Goal: Transaction & Acquisition: Purchase product/service

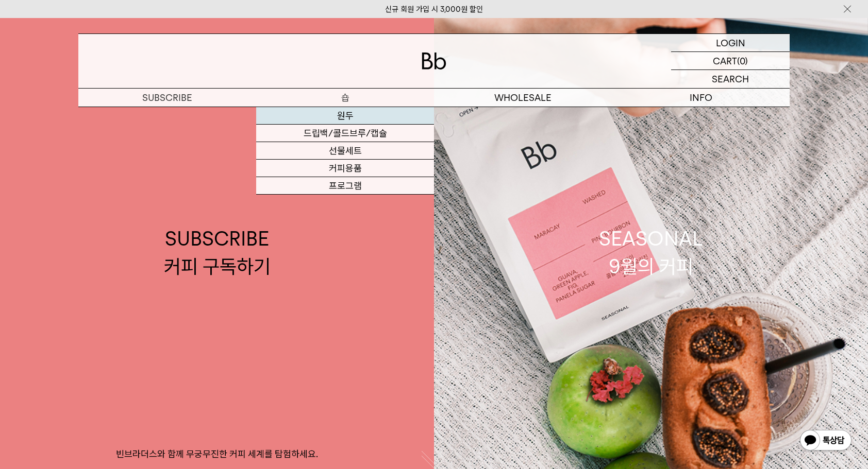
click at [351, 117] on link "원두" at bounding box center [345, 116] width 178 height 18
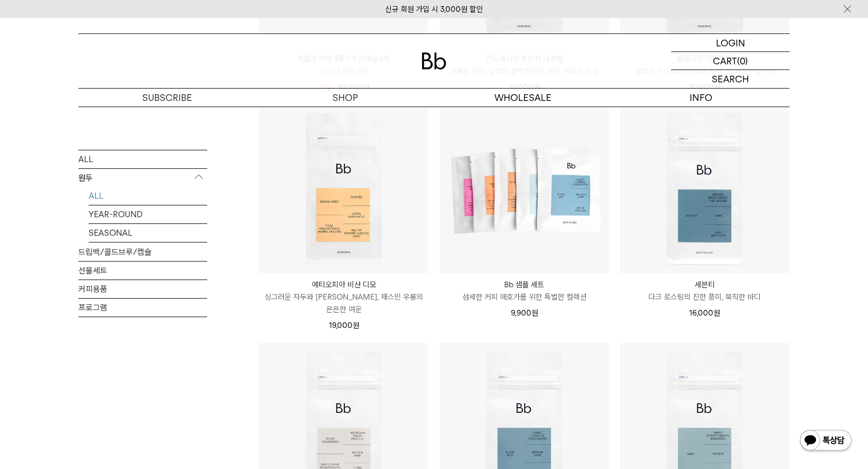
scroll to position [464, 0]
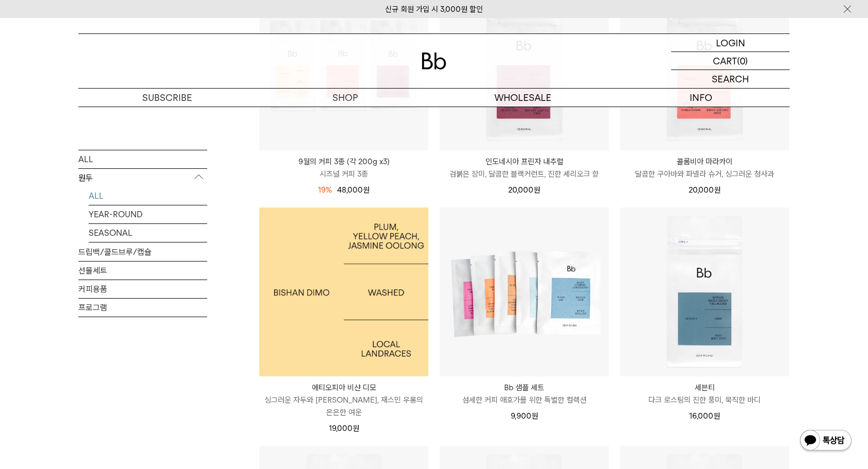
click at [350, 323] on img at bounding box center [343, 292] width 169 height 169
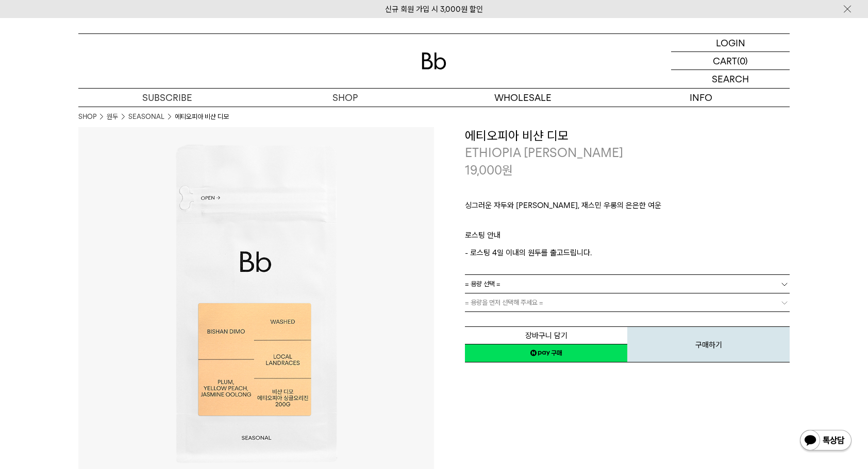
scroll to position [52, 0]
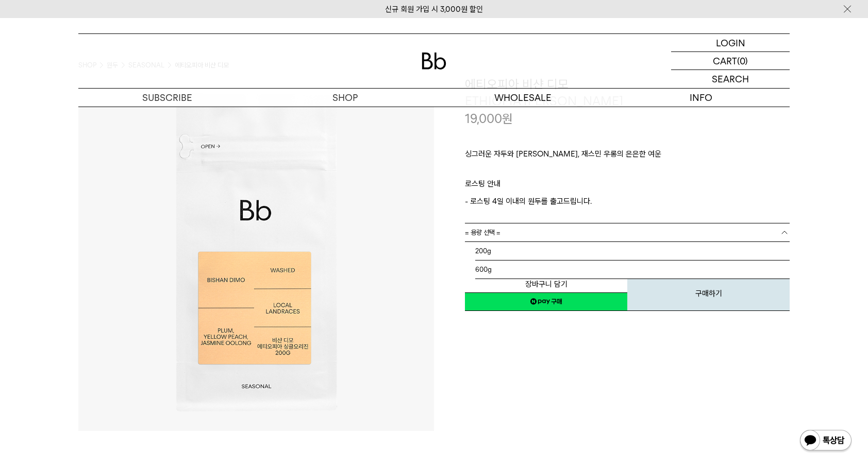
click at [520, 230] on link "= 용량 선택 =" at bounding box center [627, 233] width 325 height 18
click at [522, 249] on li "200g" at bounding box center [632, 251] width 314 height 19
click at [515, 247] on link "= 용량을 먼저 선택해 주세요 =" at bounding box center [627, 251] width 325 height 18
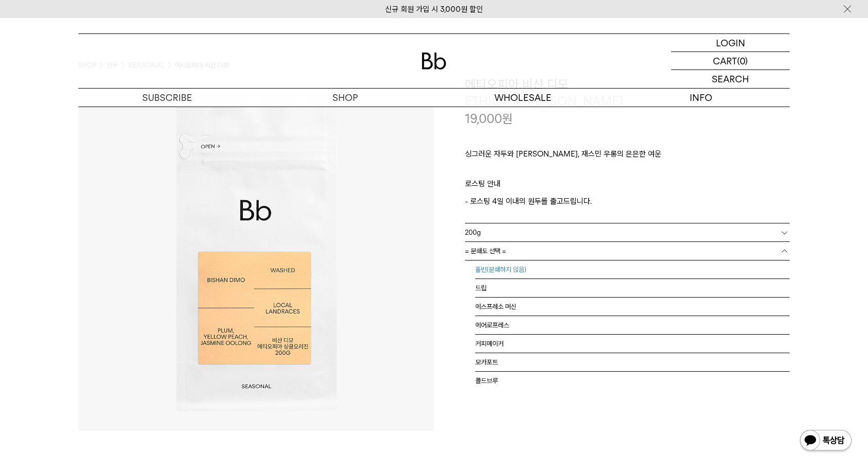
click at [529, 264] on li "홀빈(분쇄하지 않음)" at bounding box center [632, 270] width 314 height 19
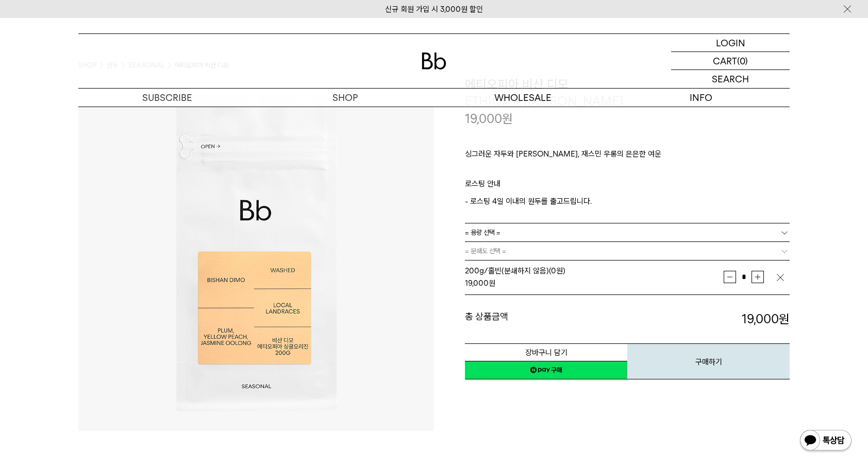
click at [445, 294] on div "**********" at bounding box center [612, 228] width 356 height 305
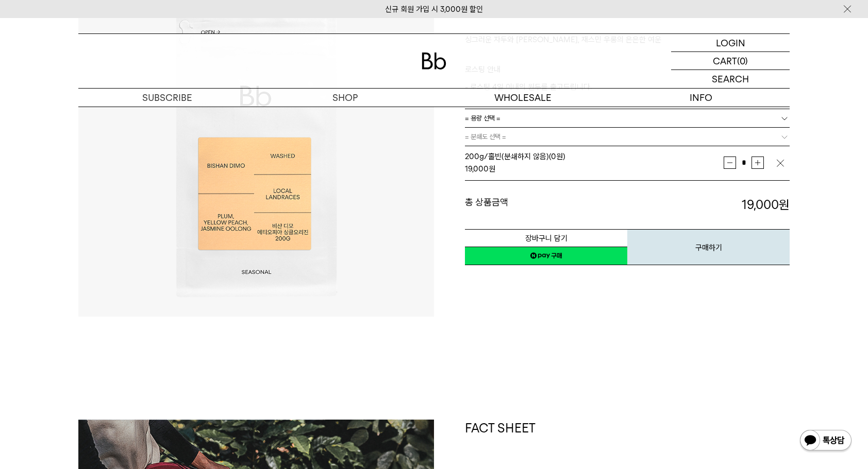
scroll to position [0, 0]
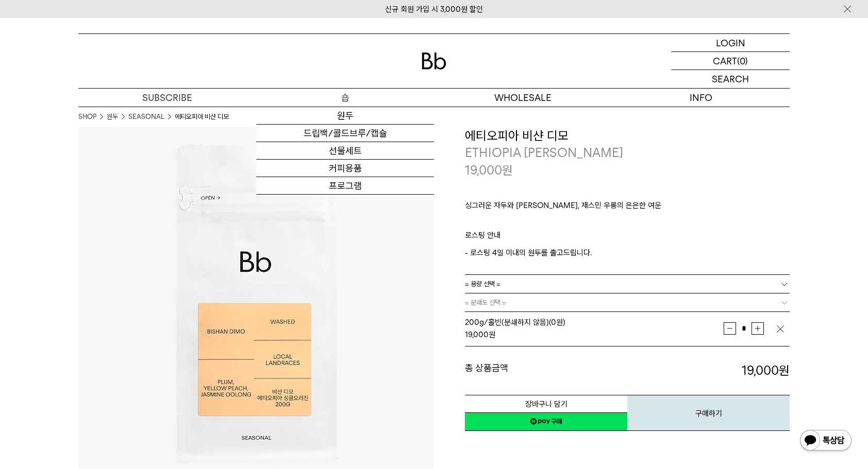
click at [342, 97] on p "숍" at bounding box center [345, 98] width 178 height 18
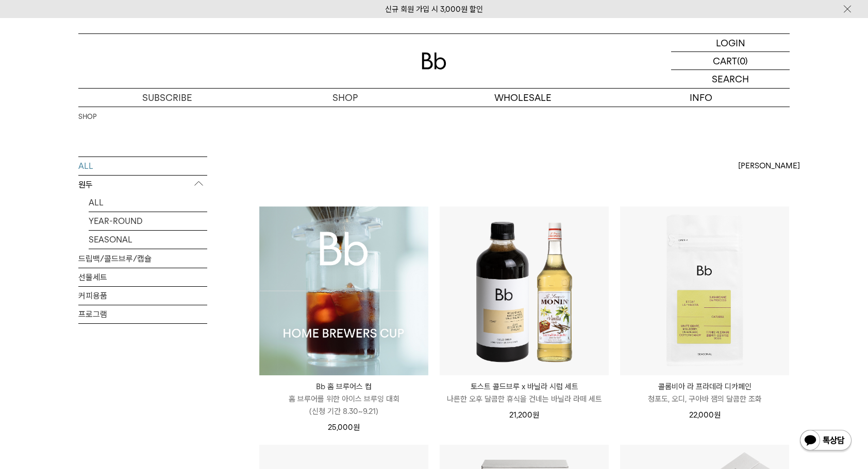
click at [383, 400] on p "홈 브루어를 위한 아이스 브루잉 대회 (신청 기간 8.30~9.21)" at bounding box center [343, 405] width 169 height 25
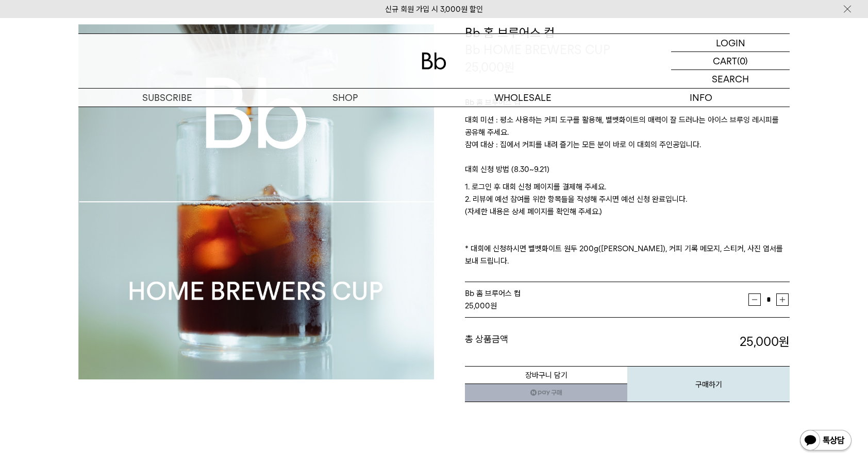
scroll to position [52, 0]
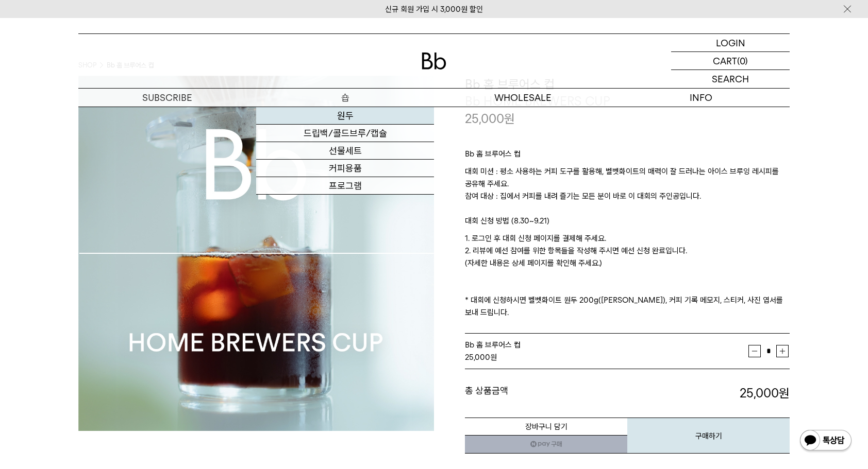
click at [333, 114] on link "원두" at bounding box center [345, 116] width 178 height 18
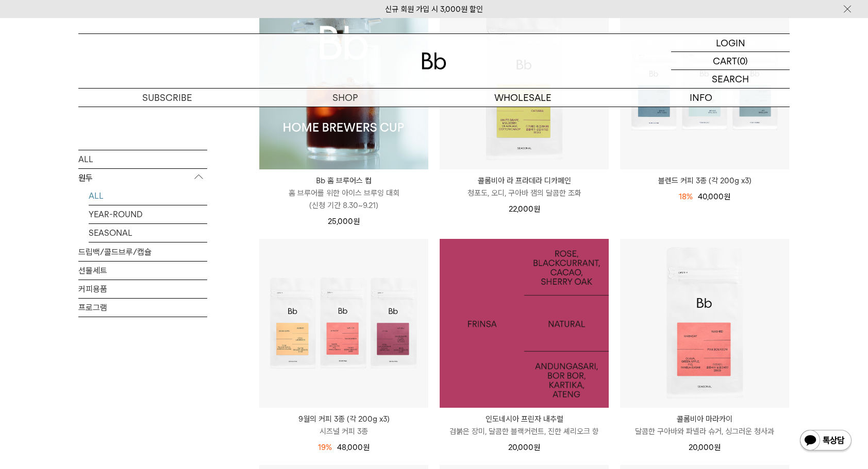
scroll to position [309, 0]
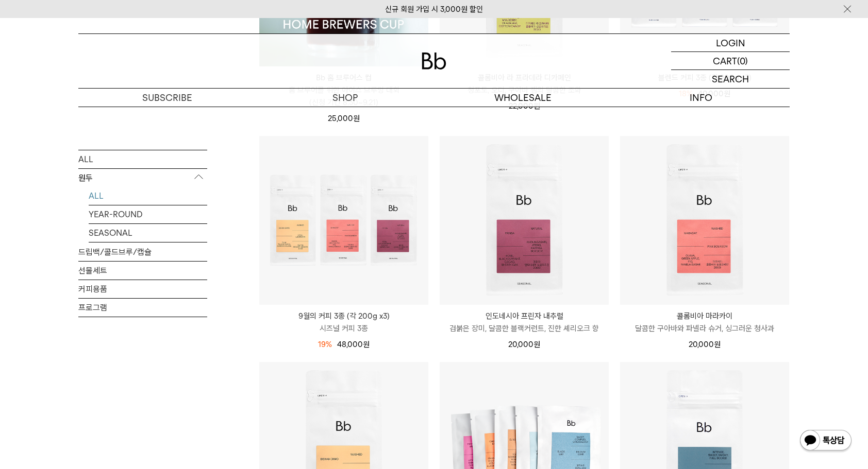
click at [394, 318] on p "9월의 커피 3종 (각 200g x3)" at bounding box center [343, 316] width 169 height 12
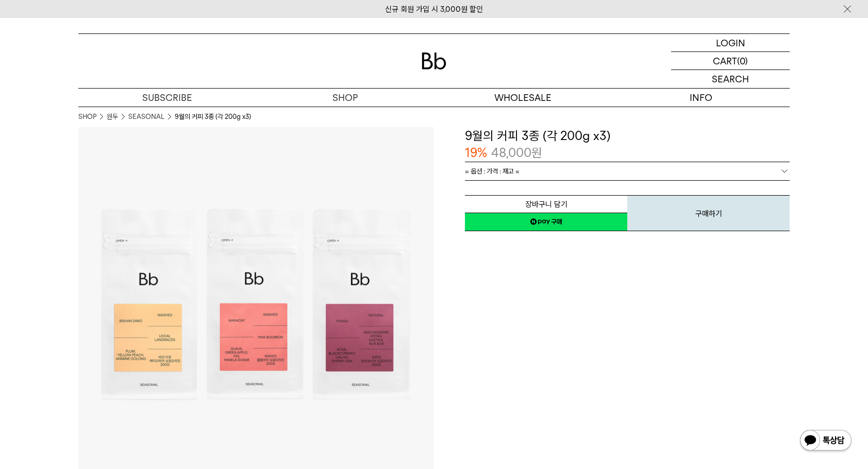
click at [525, 167] on link "= 옵션 : 가격 : 재고 =" at bounding box center [627, 171] width 325 height 18
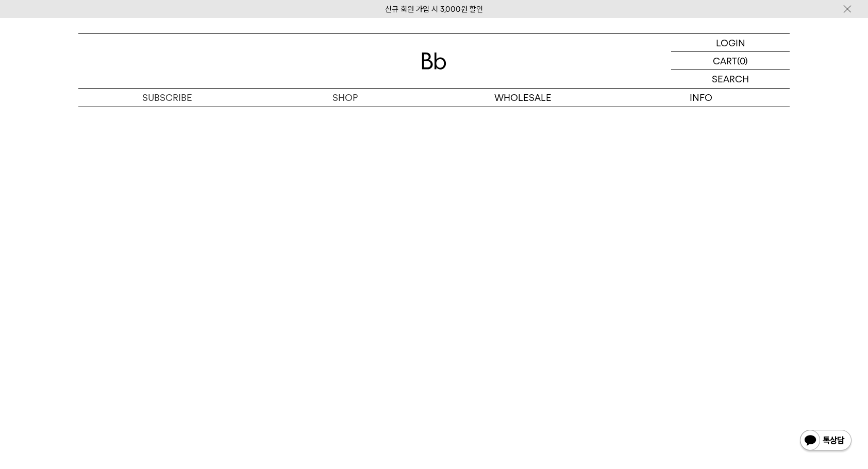
scroll to position [2782, 0]
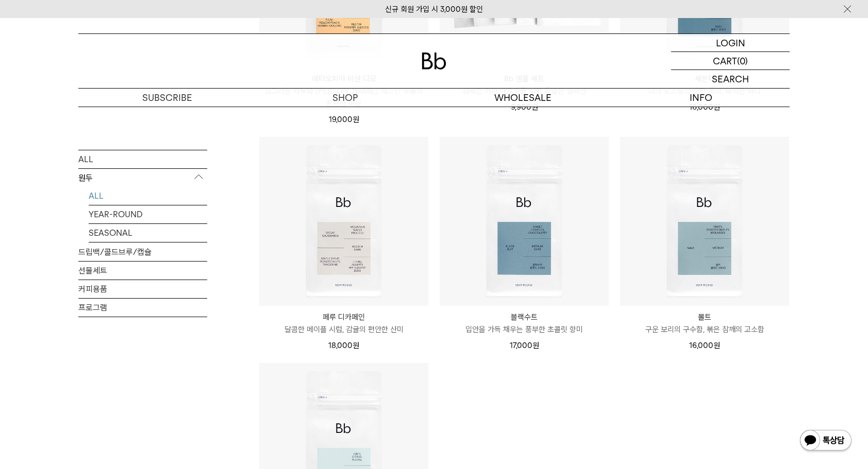
scroll to position [979, 0]
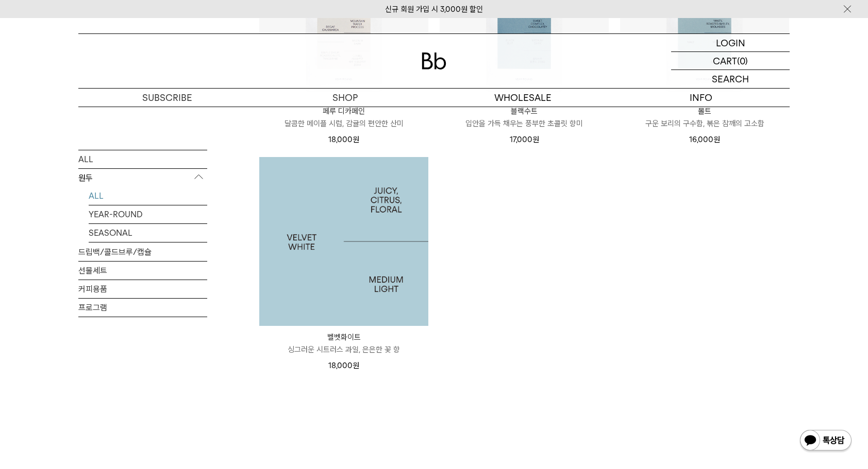
click at [348, 278] on img at bounding box center [343, 241] width 169 height 169
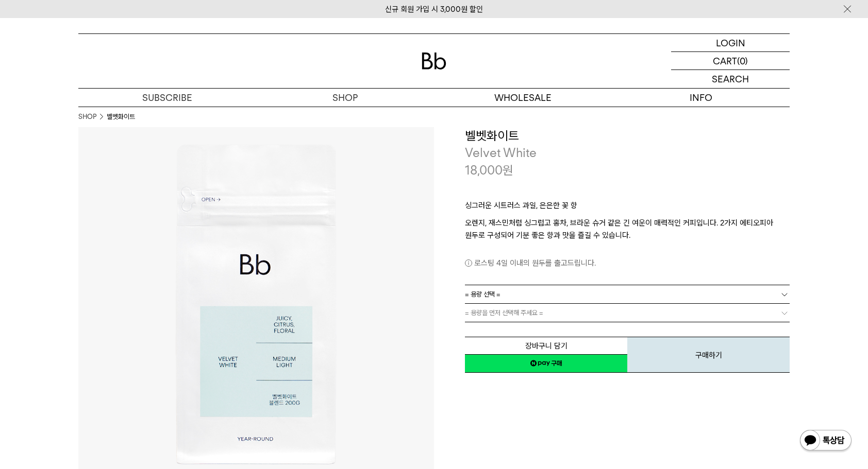
click at [562, 295] on link "= 용량 선택 =" at bounding box center [627, 294] width 325 height 18
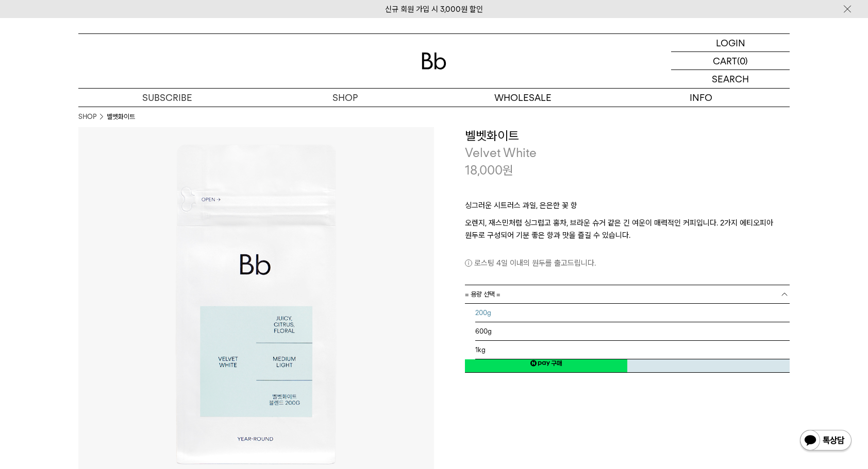
click at [536, 314] on li "200g" at bounding box center [632, 313] width 314 height 19
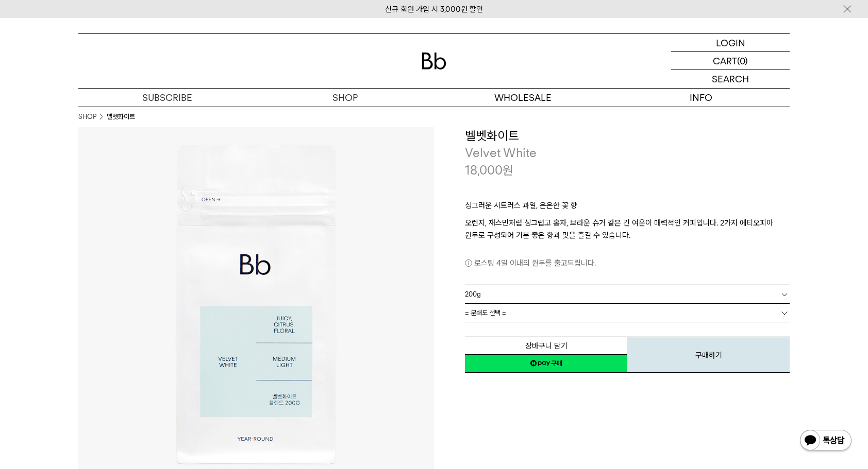
click at [519, 314] on link "= 분쇄도 선택 =" at bounding box center [627, 313] width 325 height 18
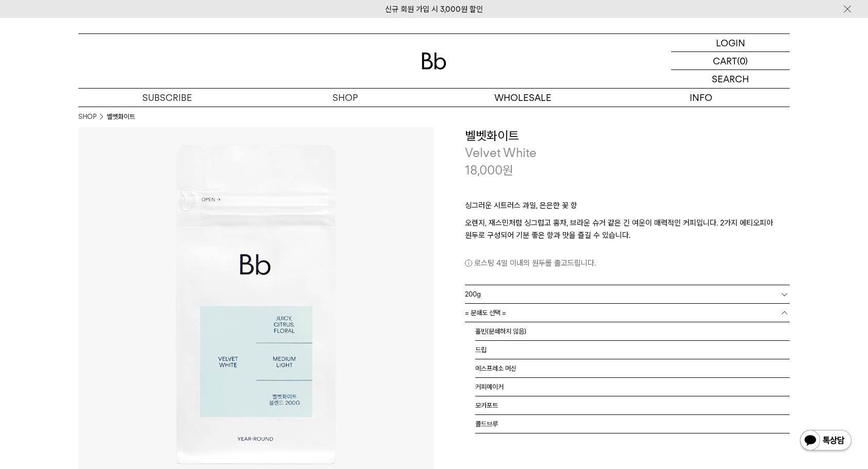
click at [514, 310] on link "= 분쇄도 선택 =" at bounding box center [627, 313] width 325 height 18
click at [520, 332] on li "홀빈(분쇄하지 않음)" at bounding box center [632, 332] width 314 height 19
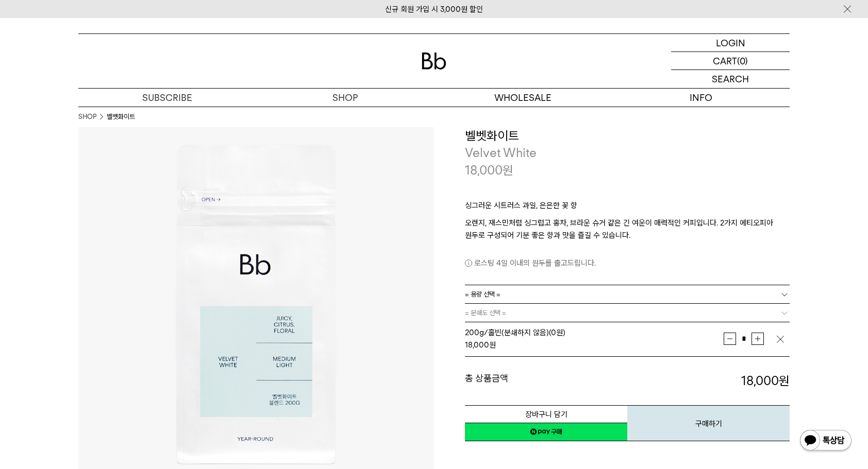
click at [533, 361] on div "총 상품금액 18,000 원 총 할인금액 총 상품금액 18,000 원" at bounding box center [627, 373] width 325 height 33
click at [548, 431] on link "네이버페이 구매하기" at bounding box center [546, 432] width 162 height 19
